Goal: Transaction & Acquisition: Purchase product/service

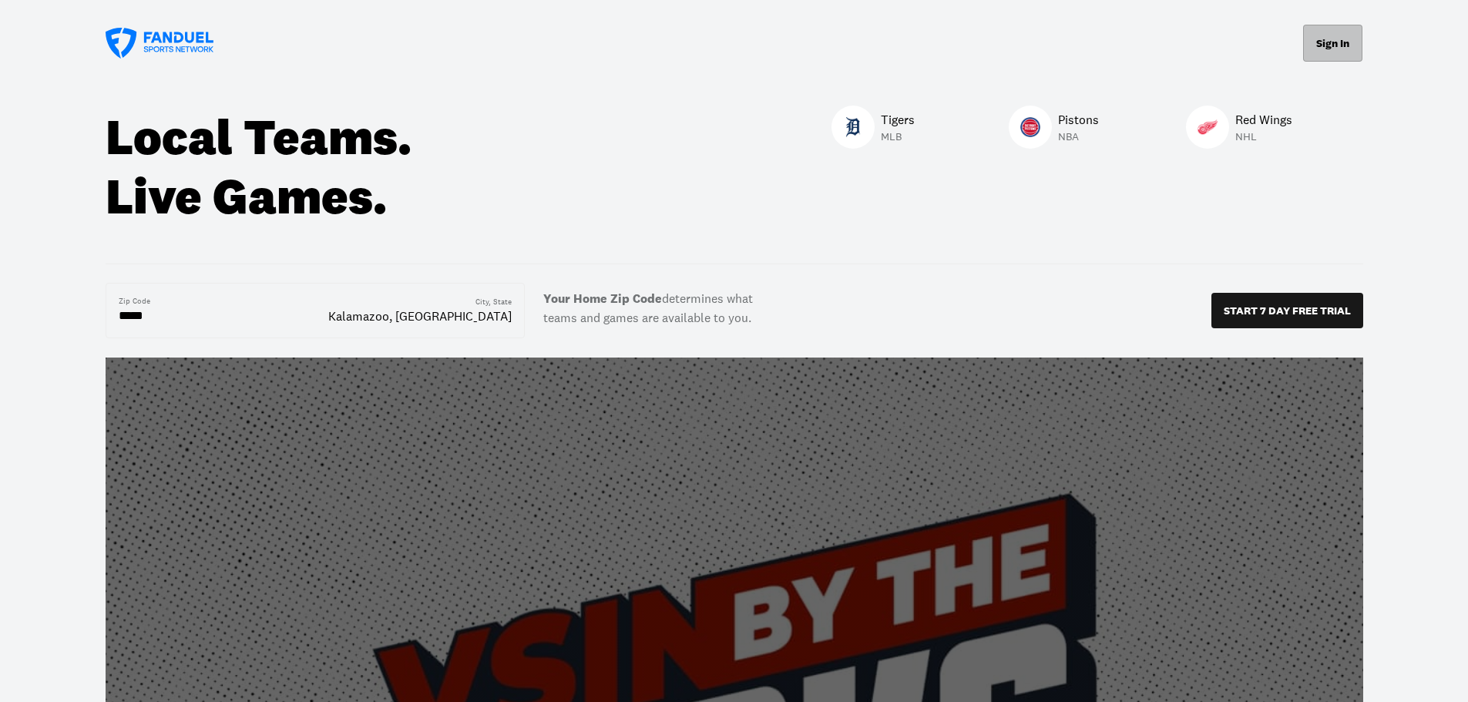
click at [1326, 43] on button "Sign In" at bounding box center [1333, 43] width 59 height 37
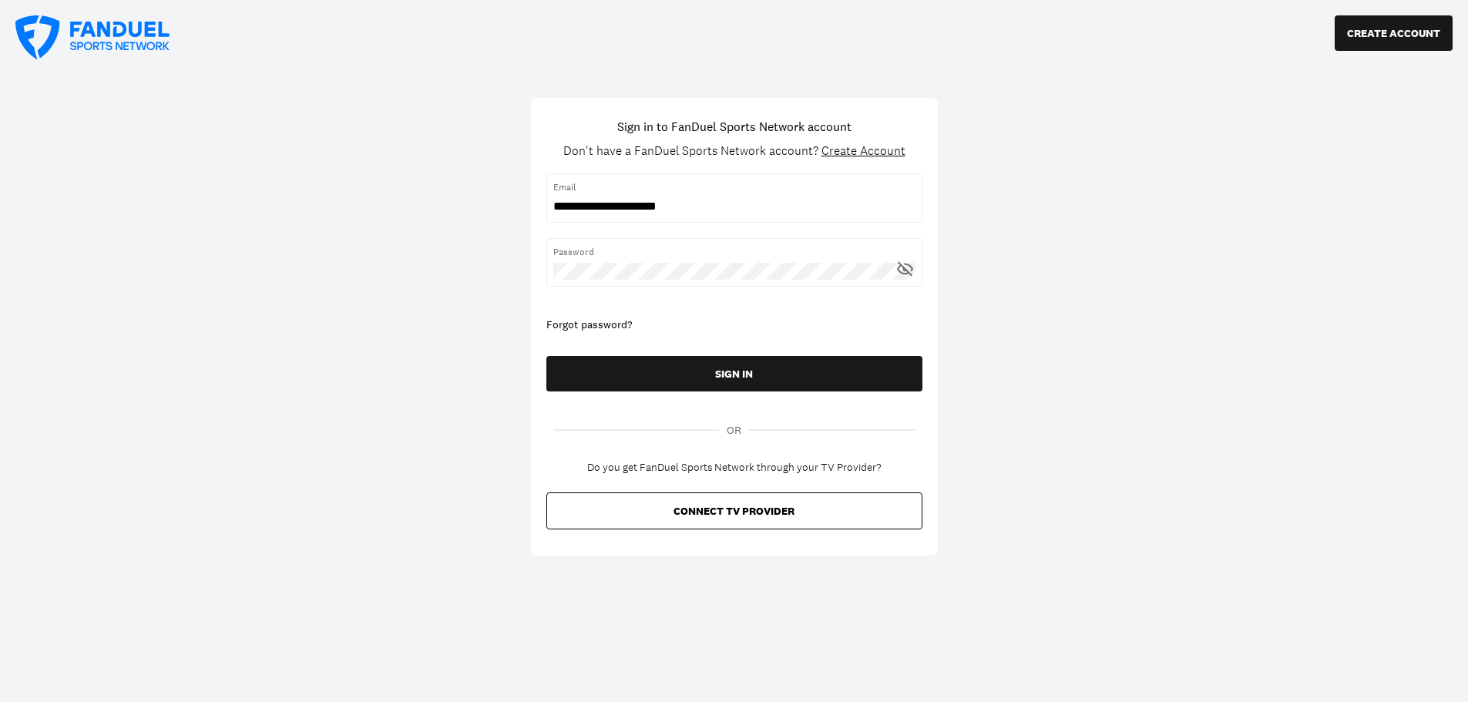
type input "**********"
click at [547, 356] on button "SIGN IN" at bounding box center [735, 373] width 376 height 35
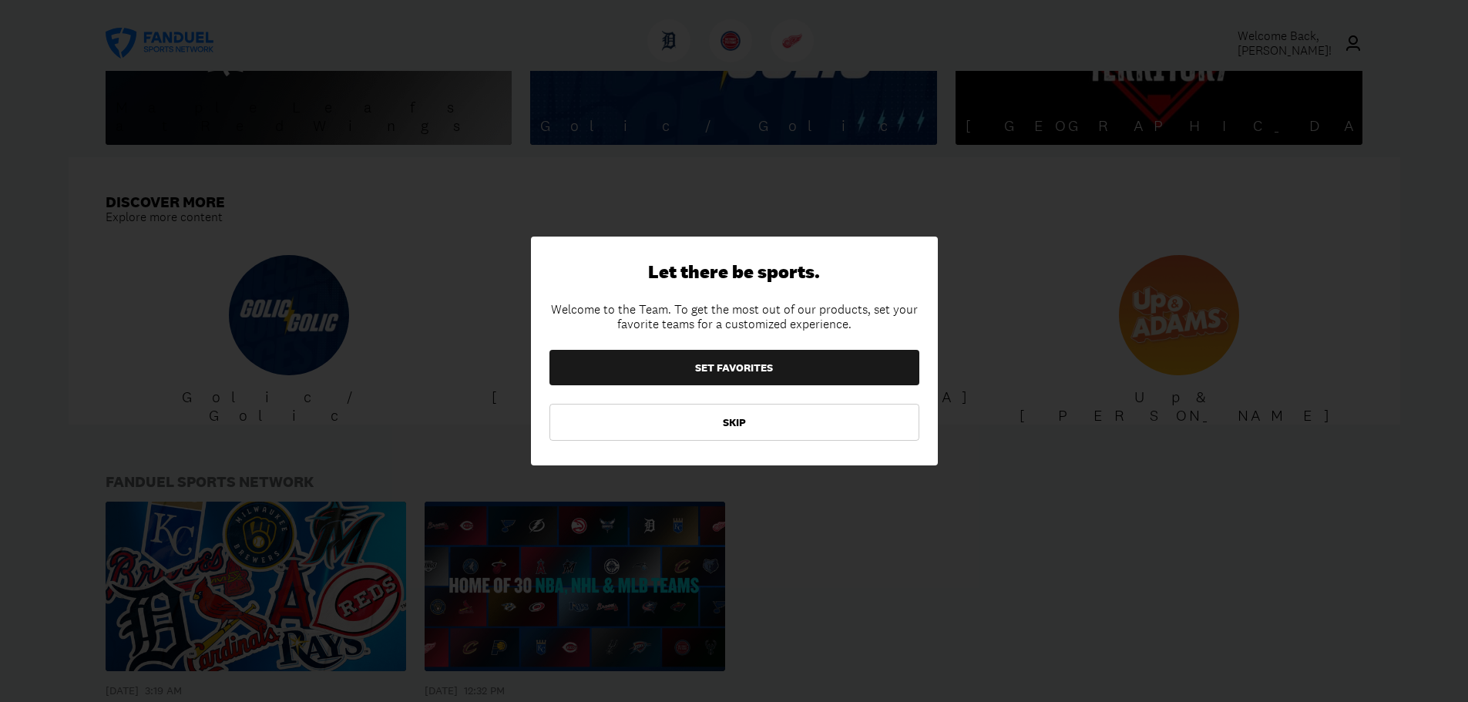
scroll to position [1388, 0]
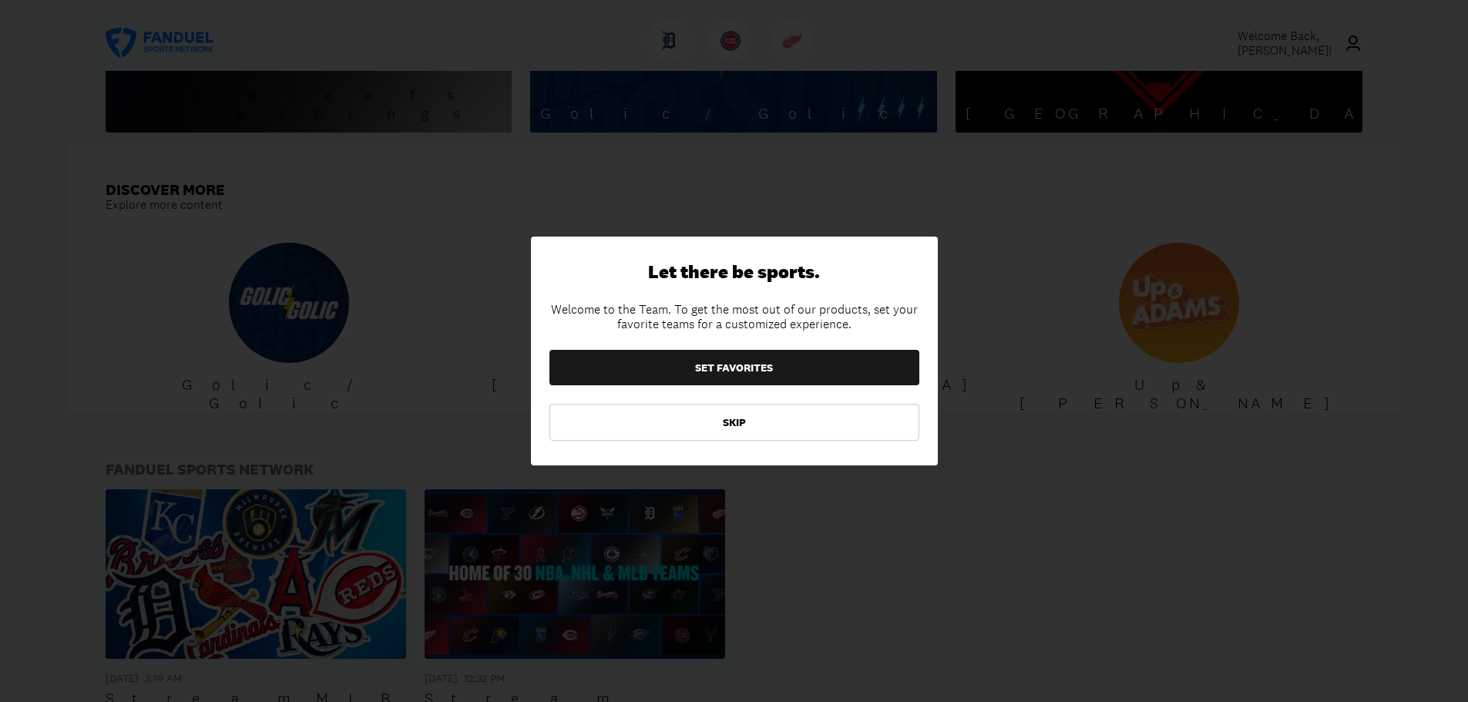
click at [758, 423] on button "SKIP" at bounding box center [735, 422] width 370 height 37
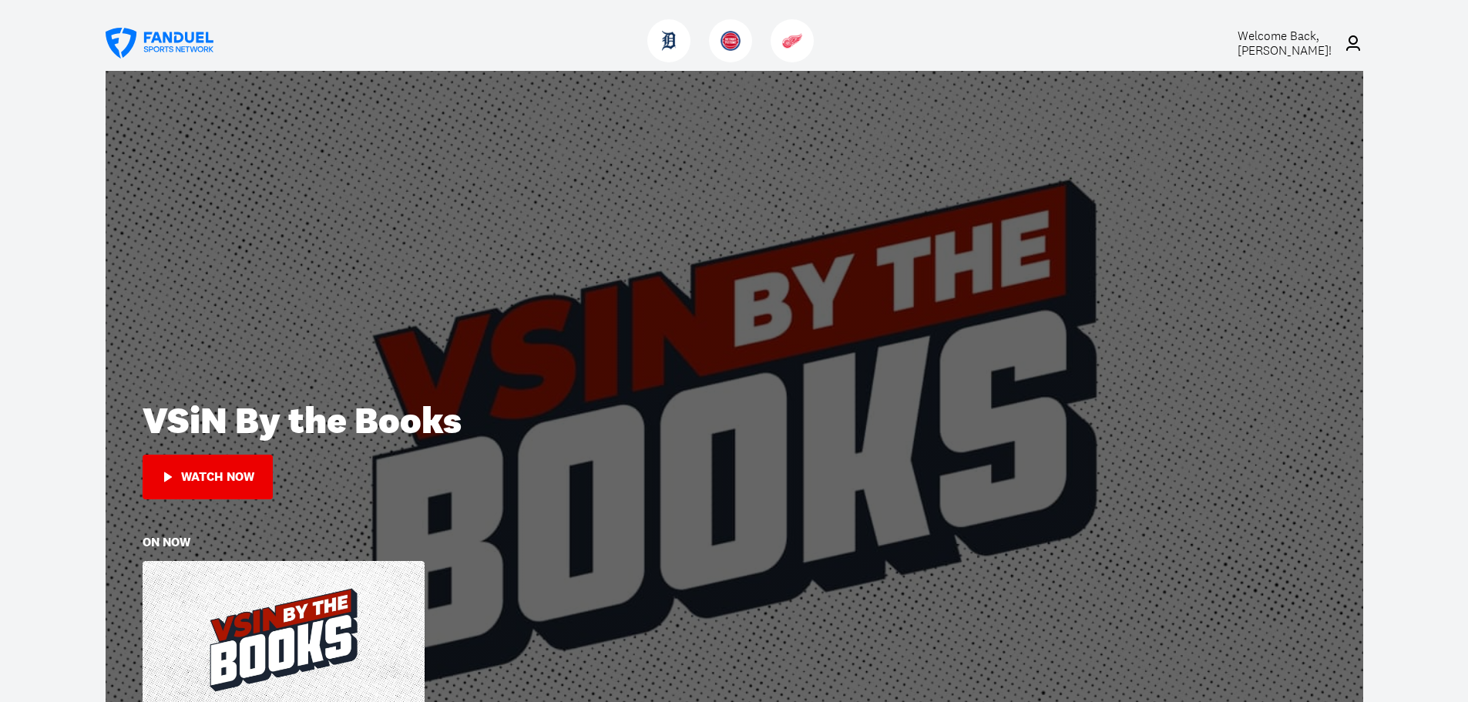
scroll to position [0, 0]
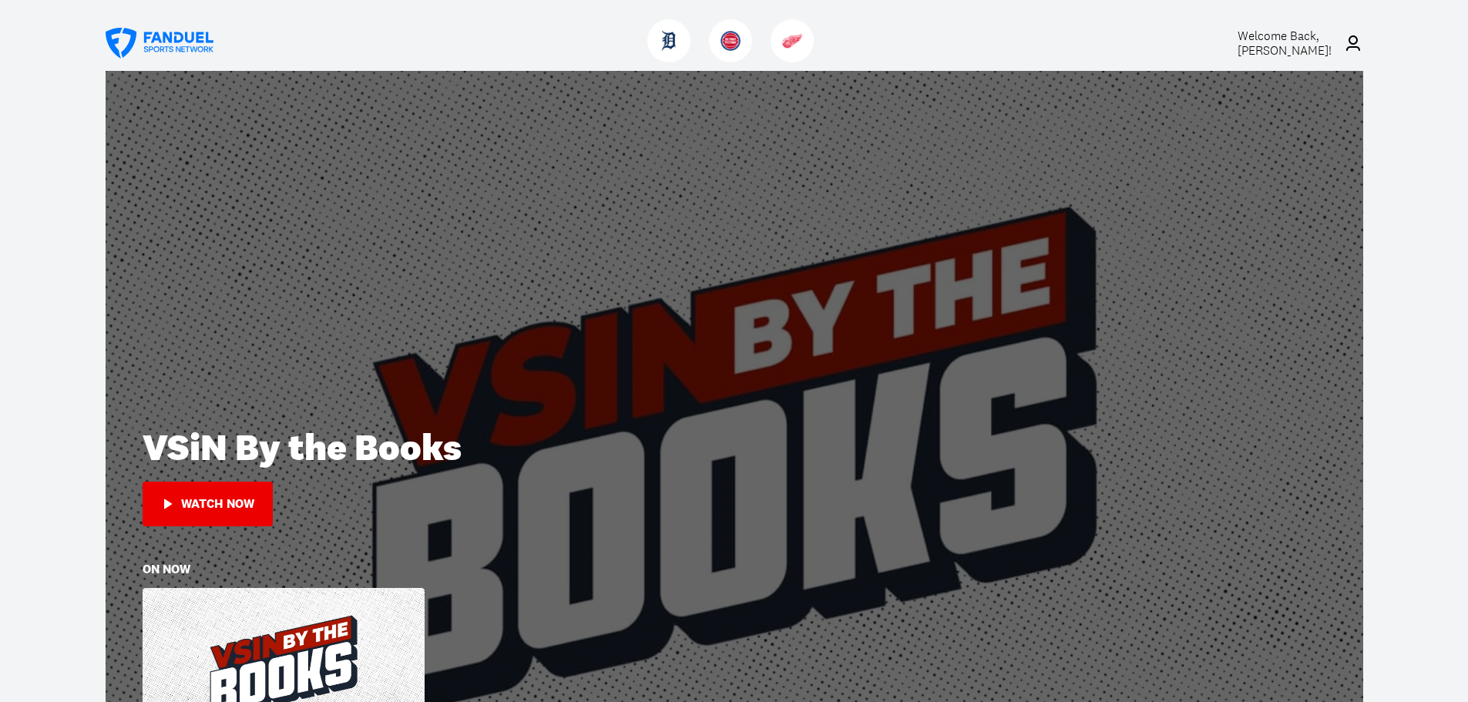
click at [1292, 46] on span "Welcome Back, [PERSON_NAME] !" at bounding box center [1285, 43] width 94 height 31
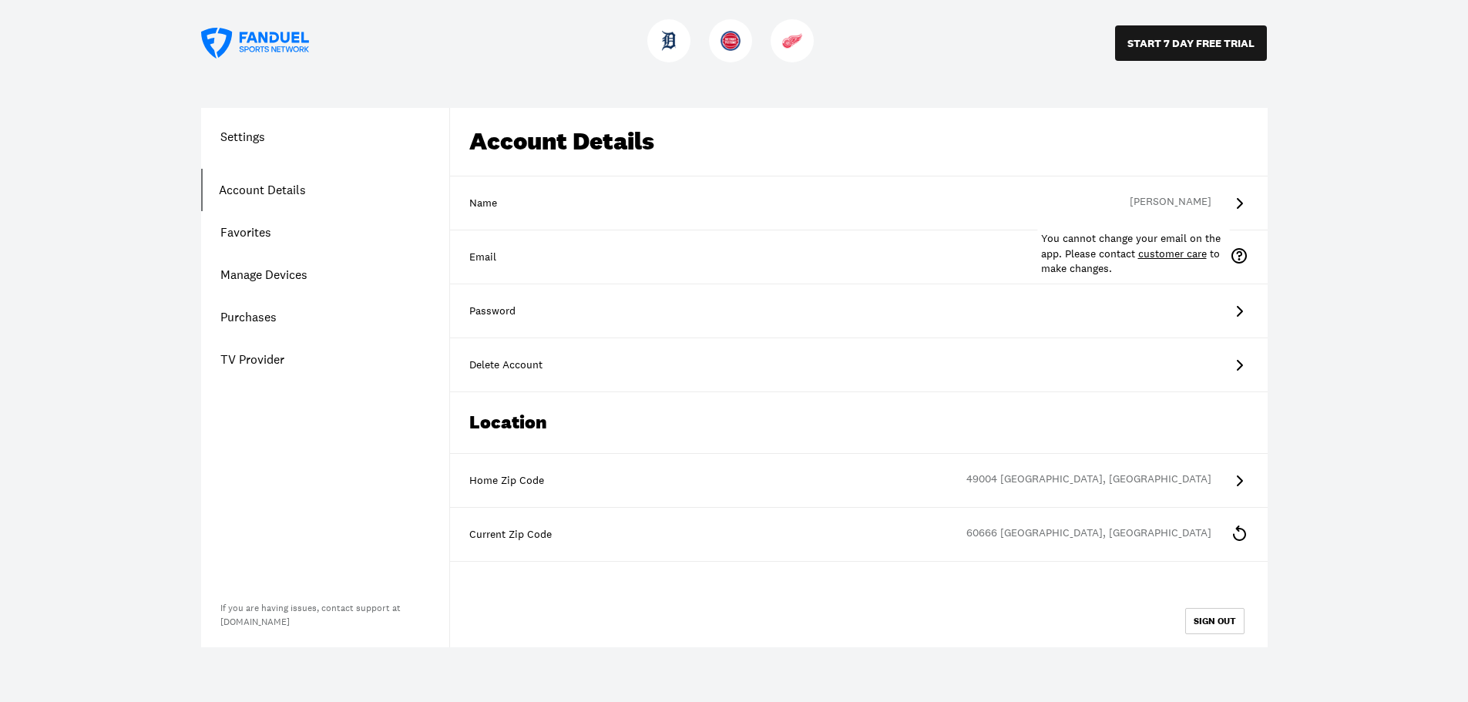
click at [1239, 254] on icon at bounding box center [1239, 256] width 19 height 19
click at [251, 320] on link "Purchases" at bounding box center [325, 317] width 248 height 42
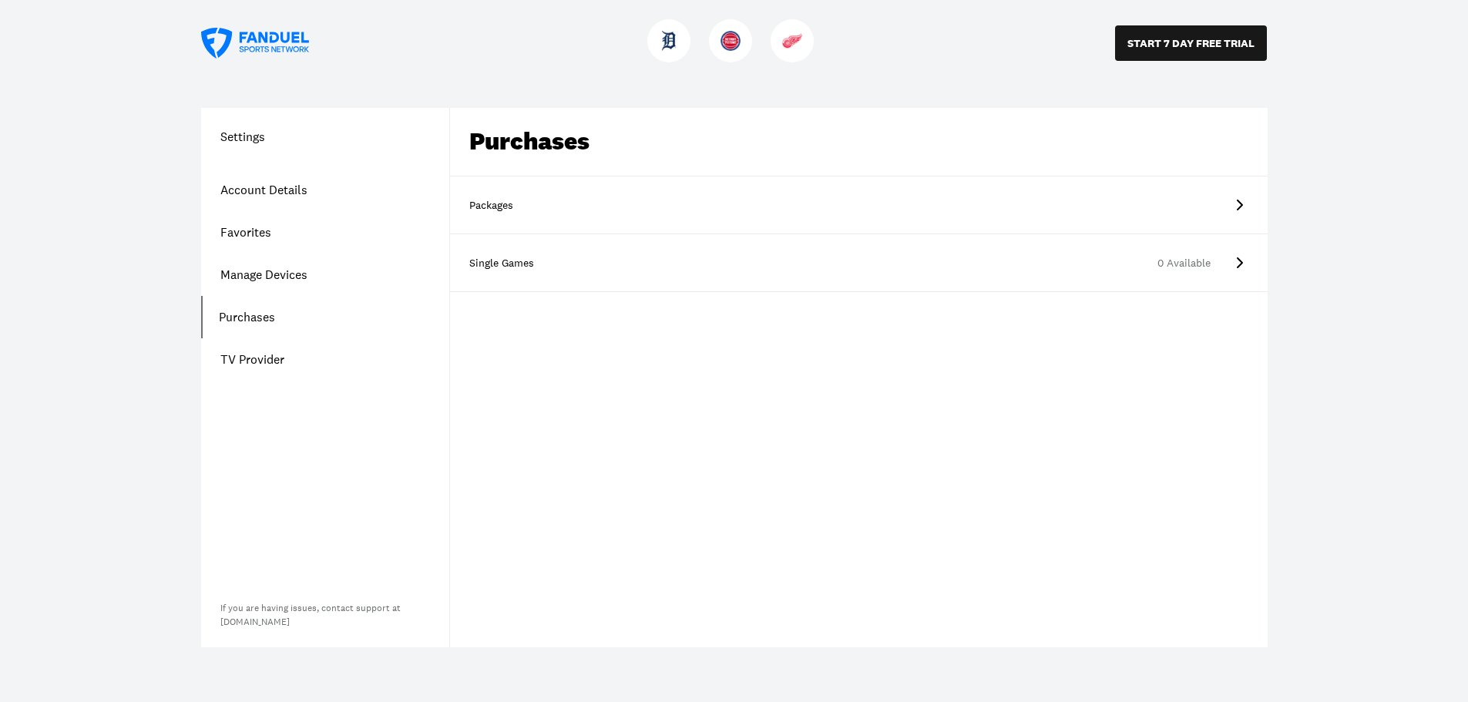
click at [525, 207] on div "Packages" at bounding box center [507, 205] width 77 height 15
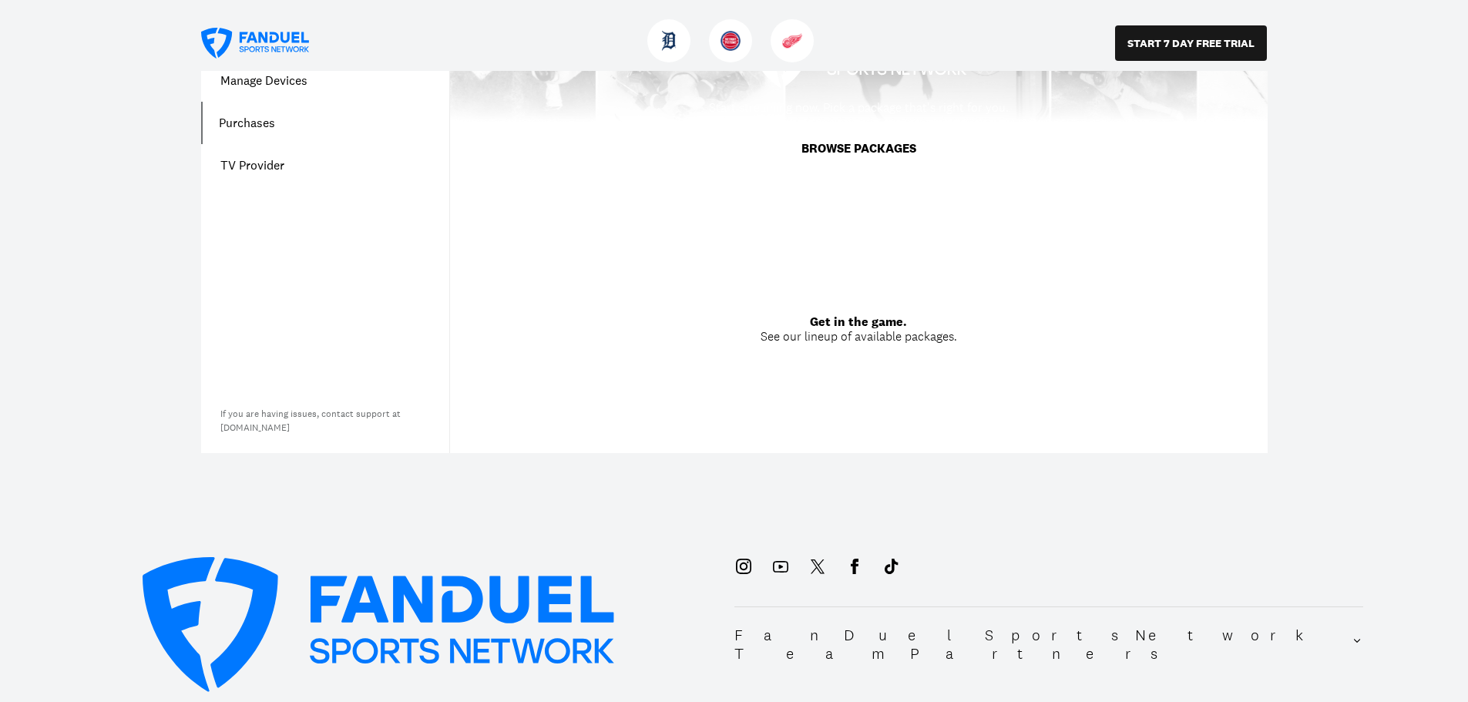
scroll to position [77, 0]
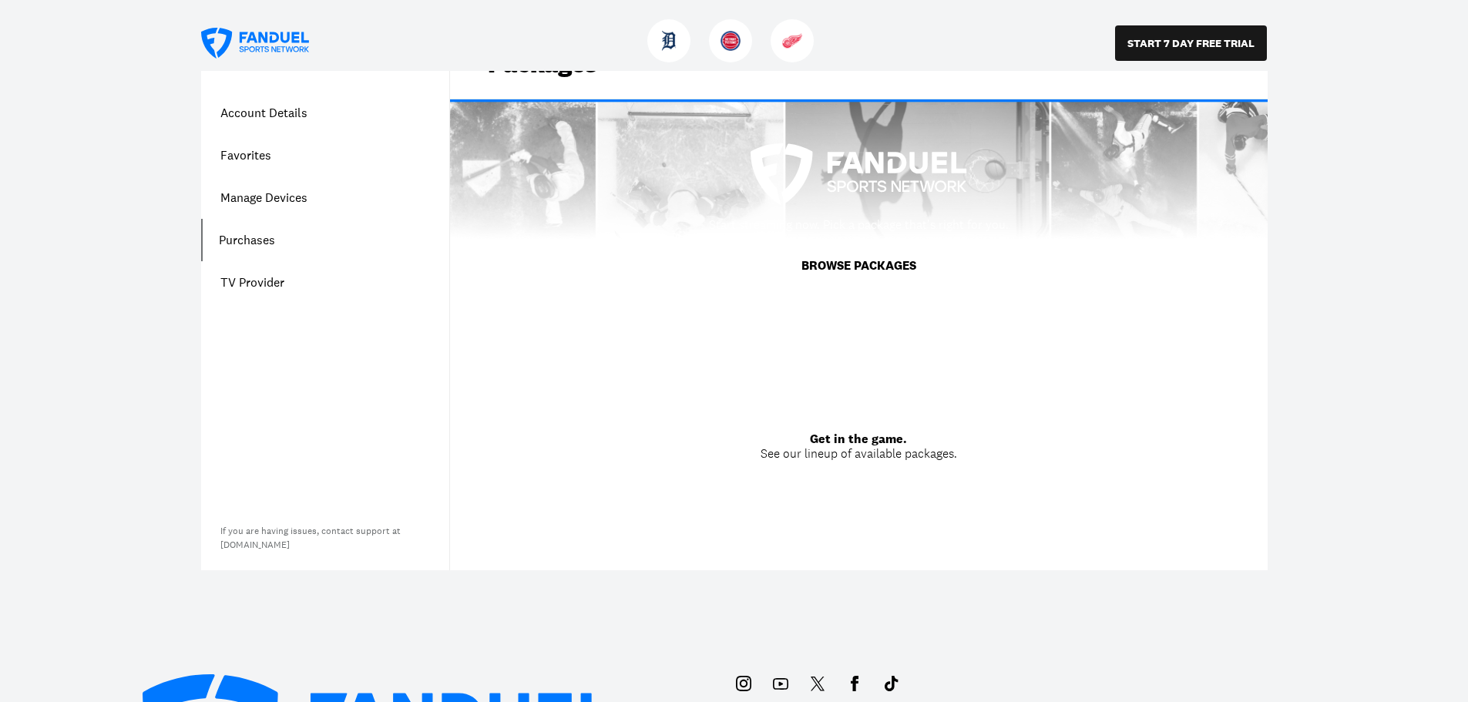
click at [871, 264] on button "BROWSE PACKAGES" at bounding box center [859, 265] width 152 height 43
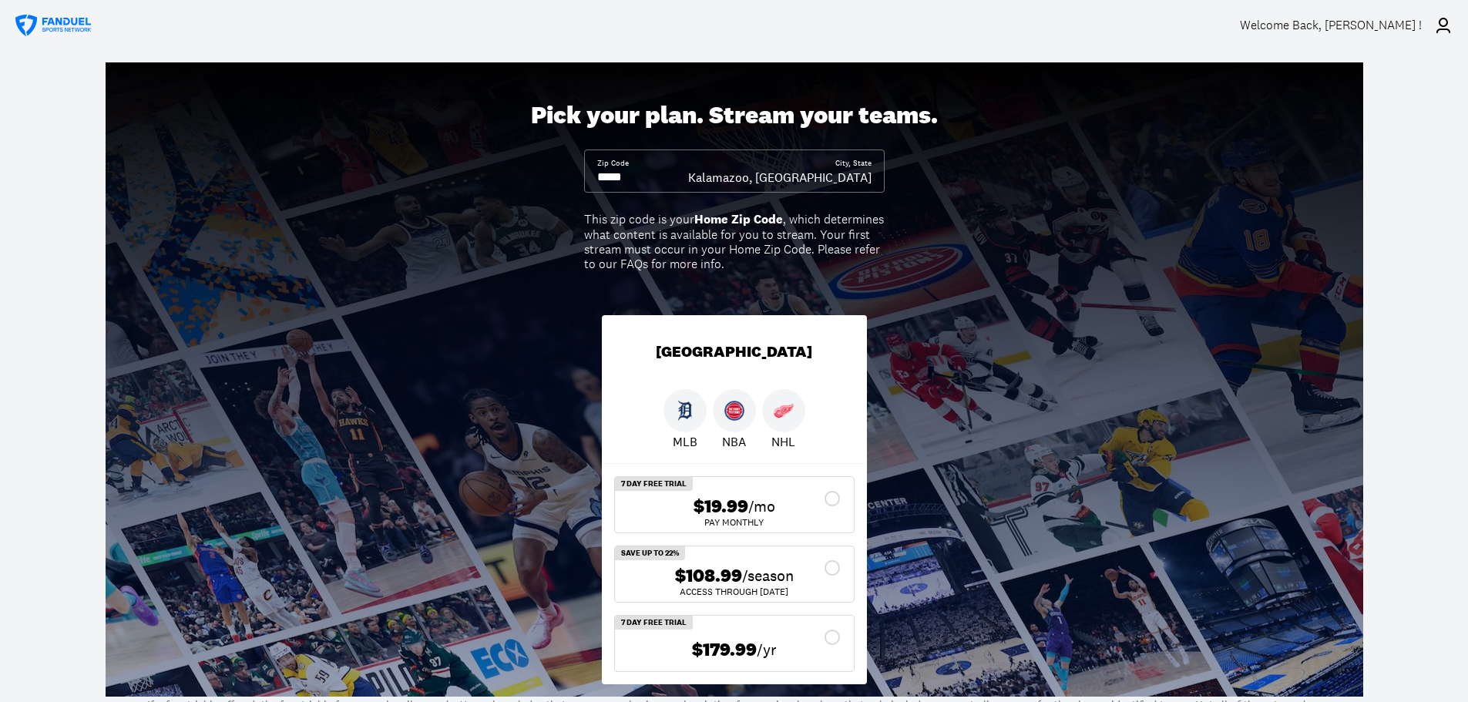
scroll to position [308, 0]
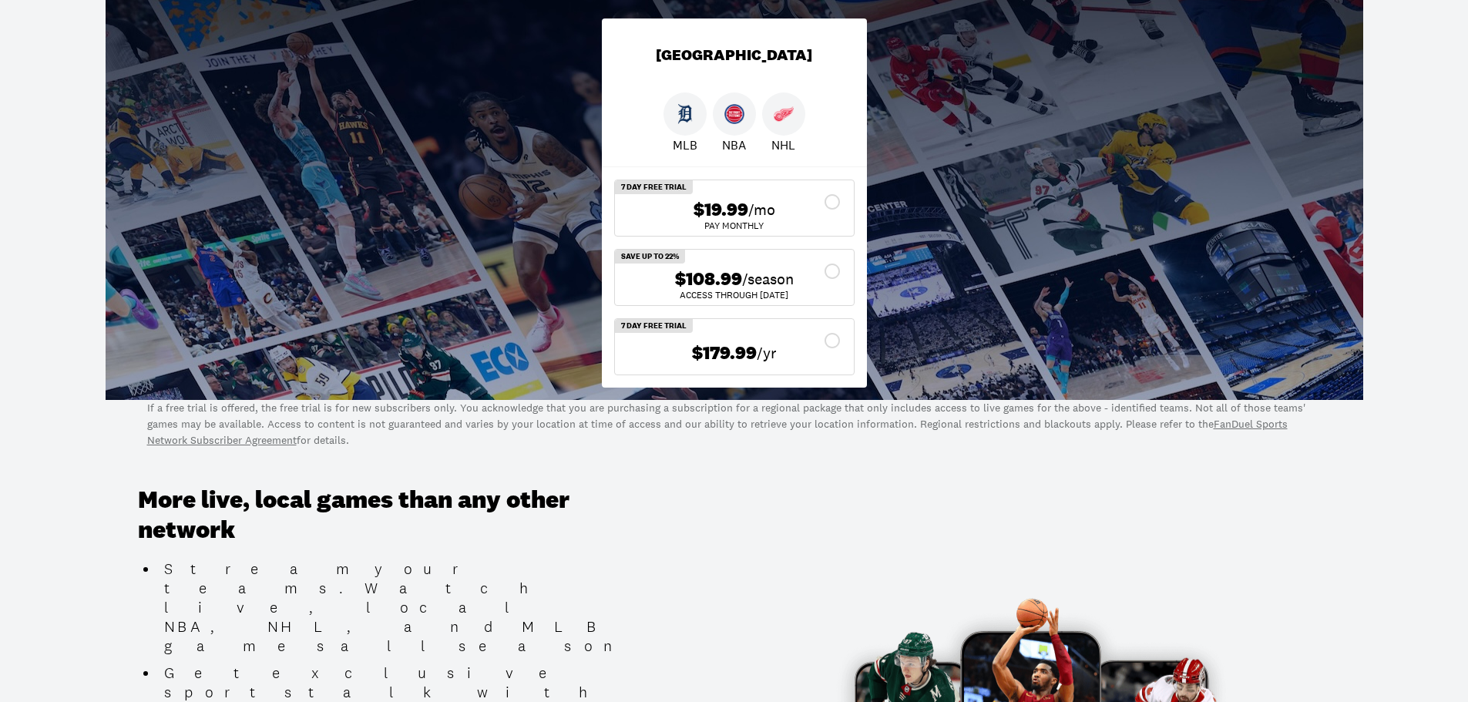
click at [829, 203] on div "$19.99 /mo" at bounding box center [734, 210] width 214 height 22
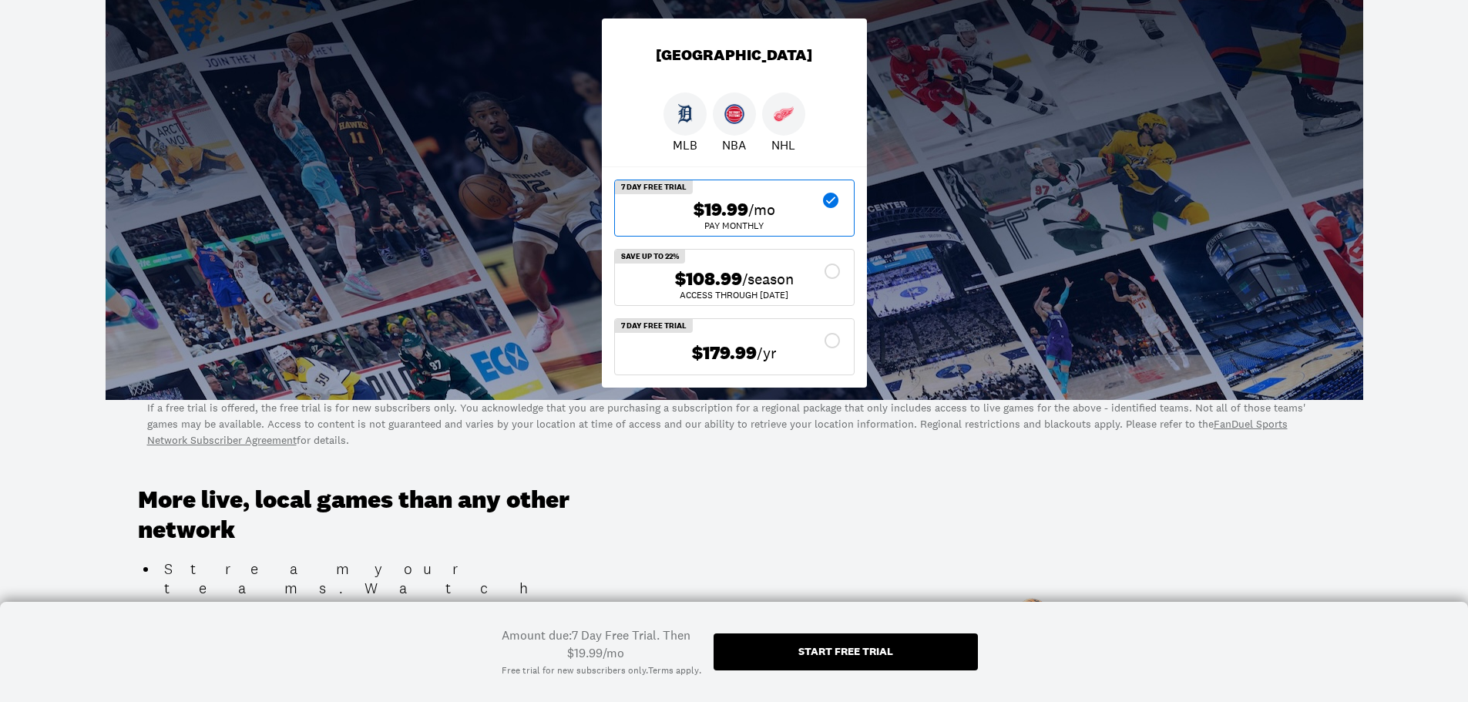
click at [842, 664] on div "Start free trial" at bounding box center [846, 652] width 264 height 37
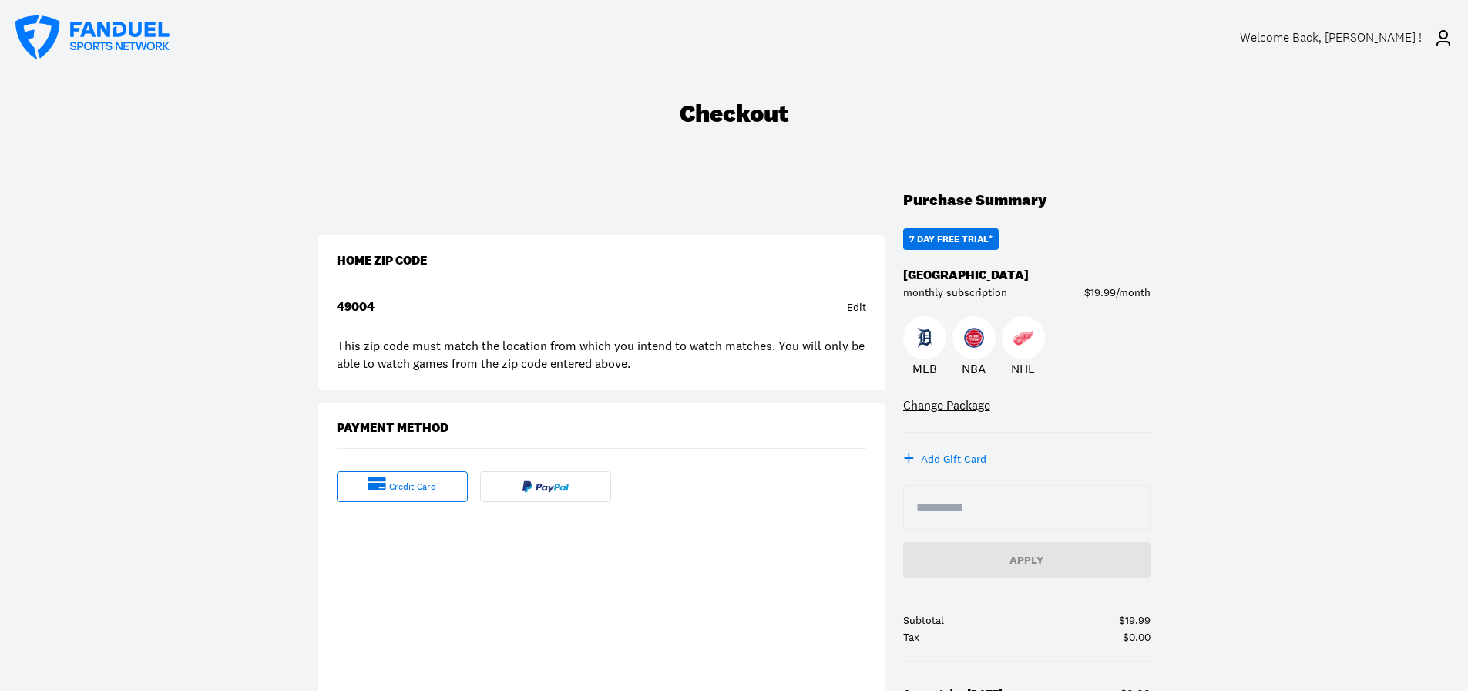
click at [942, 506] on input at bounding box center [1027, 507] width 221 height 19
paste input "**********"
type input "**********"
click at [1055, 566] on button "Apply" at bounding box center [1026, 559] width 247 height 35
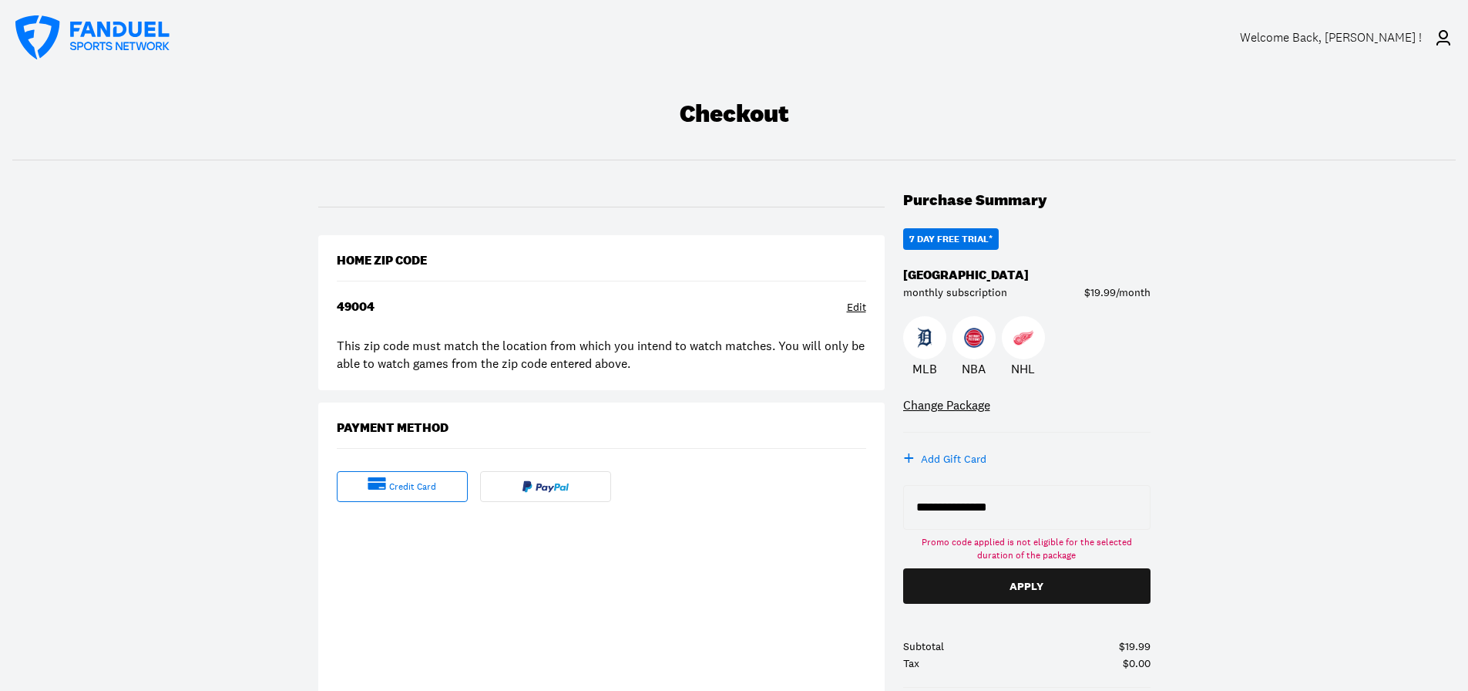
click at [981, 239] on div "7 DAY FREE TRIAL*" at bounding box center [951, 238] width 83 height 9
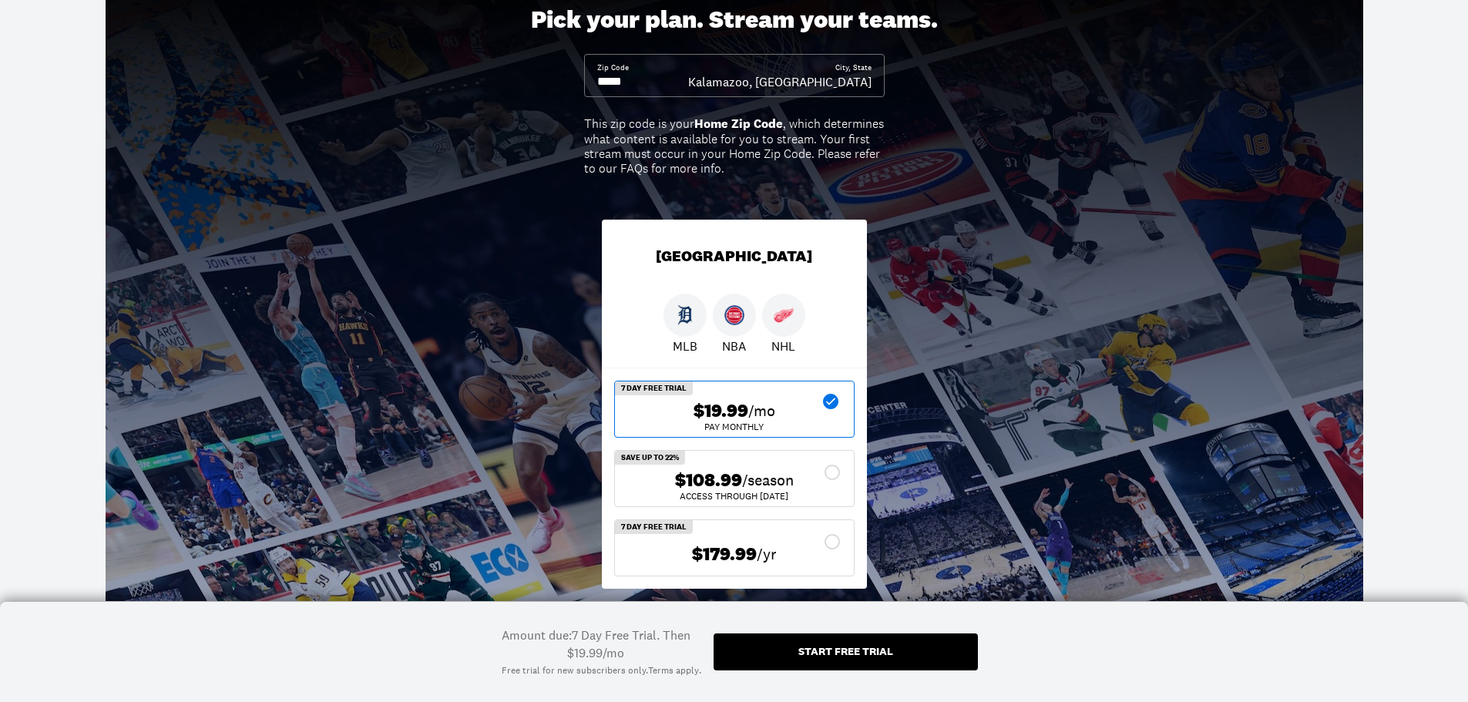
scroll to position [231, 0]
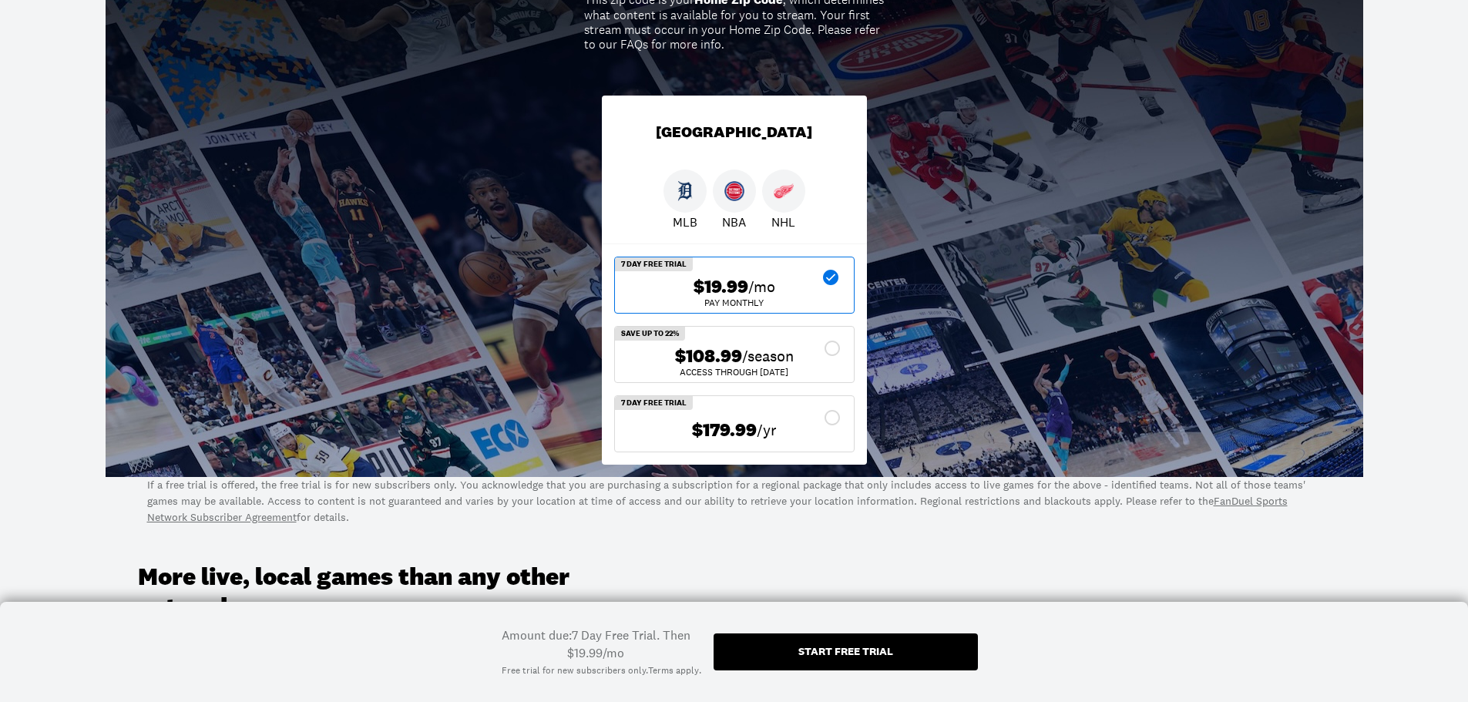
click at [833, 347] on div "$108.99 /season" at bounding box center [734, 356] width 214 height 22
click at [820, 651] on div "Start free trial" at bounding box center [846, 651] width 95 height 11
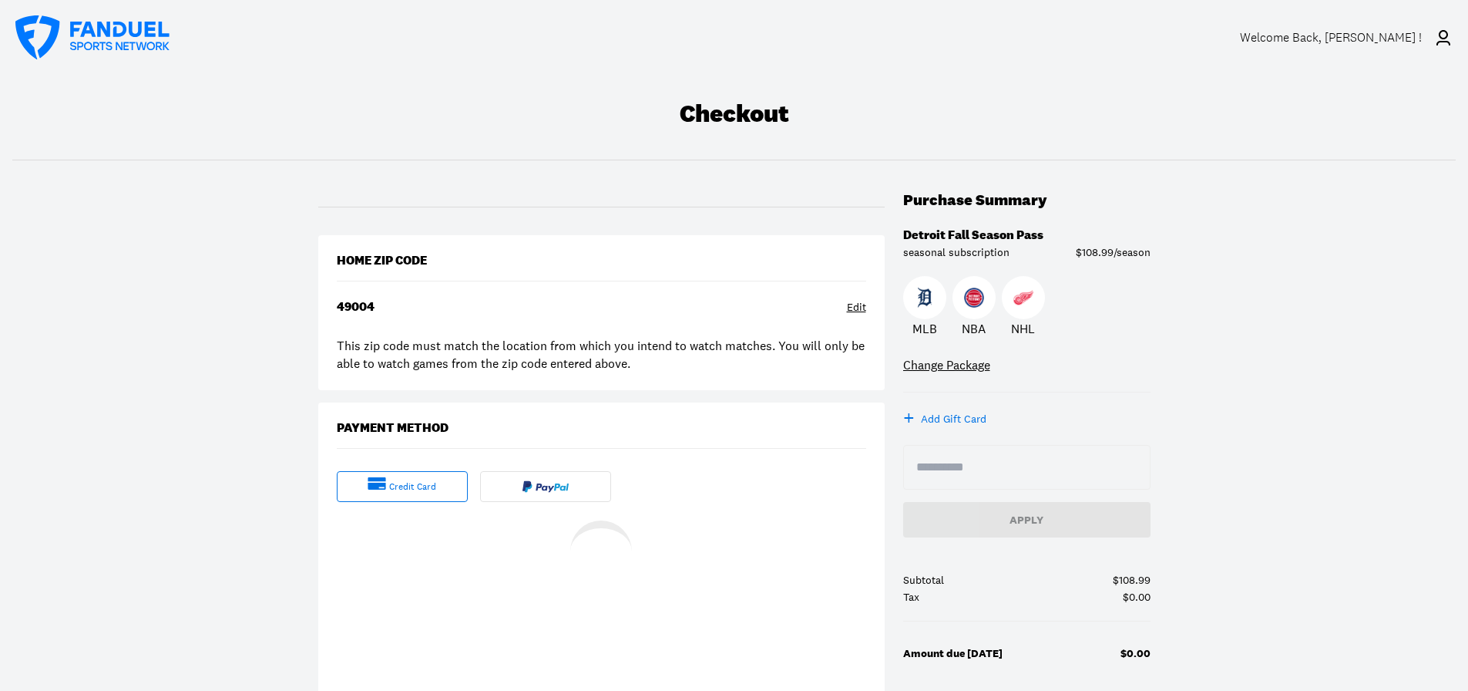
click at [981, 461] on input at bounding box center [1027, 467] width 221 height 19
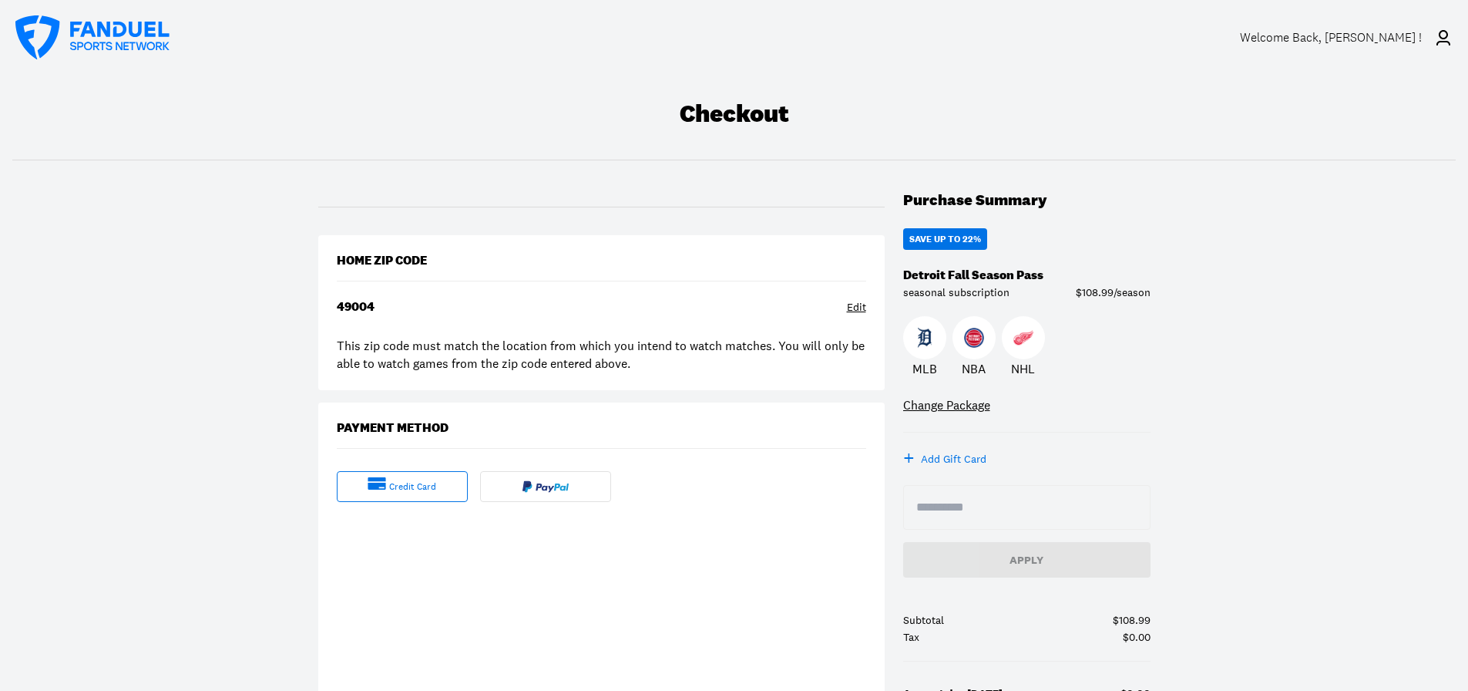
paste input "**********"
type input "**********"
click at [1065, 560] on div "Apply" at bounding box center [1027, 559] width 223 height 11
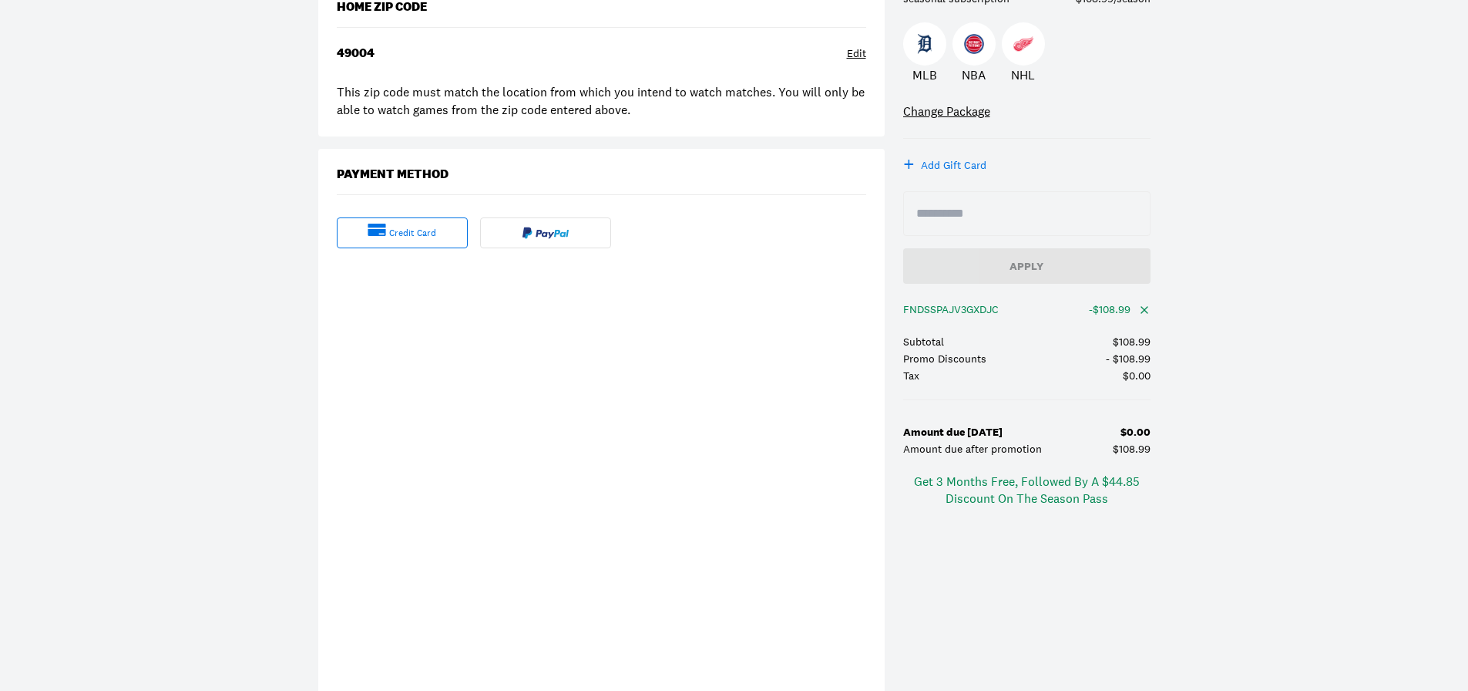
scroll to position [308, 0]
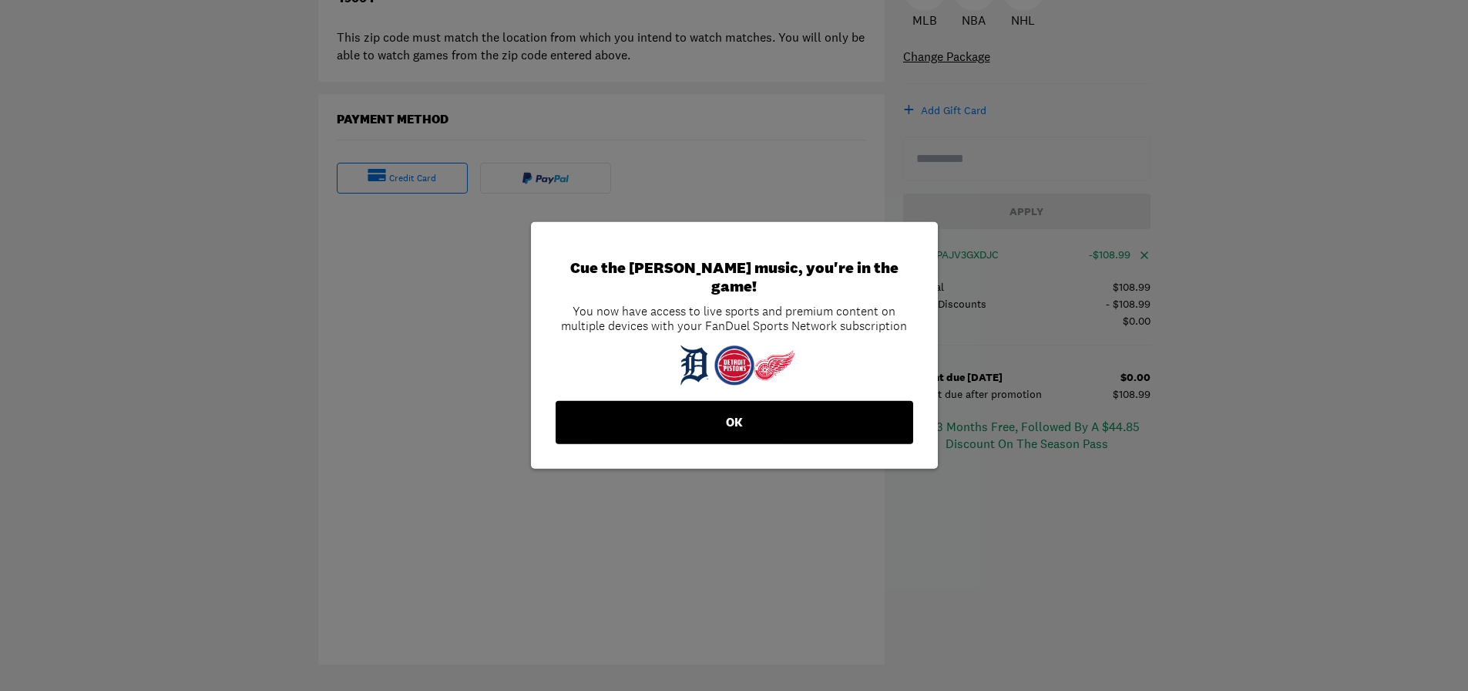
click at [754, 412] on button "OK" at bounding box center [735, 422] width 358 height 43
